Goal: Transaction & Acquisition: Purchase product/service

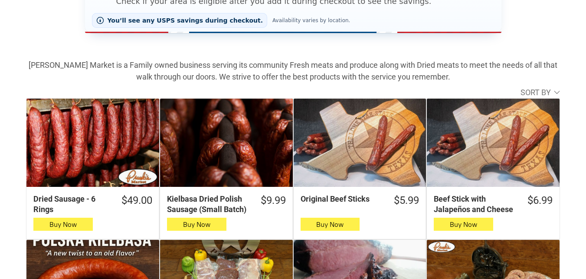
scroll to position [260, 0]
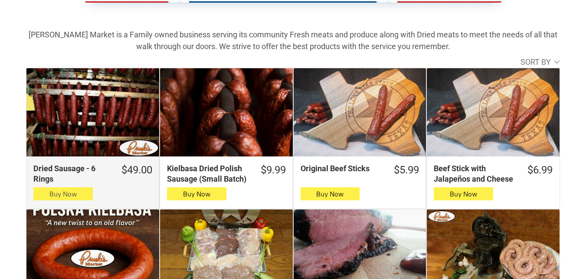
click at [41, 192] on button "Buy Now" at bounding box center [62, 193] width 59 height 13
click at [88, 191] on button "Buy Now" at bounding box center [62, 193] width 59 height 13
click at [67, 194] on icon "button" at bounding box center [63, 193] width 9 height 10
